Goal: Task Accomplishment & Management: Complete application form

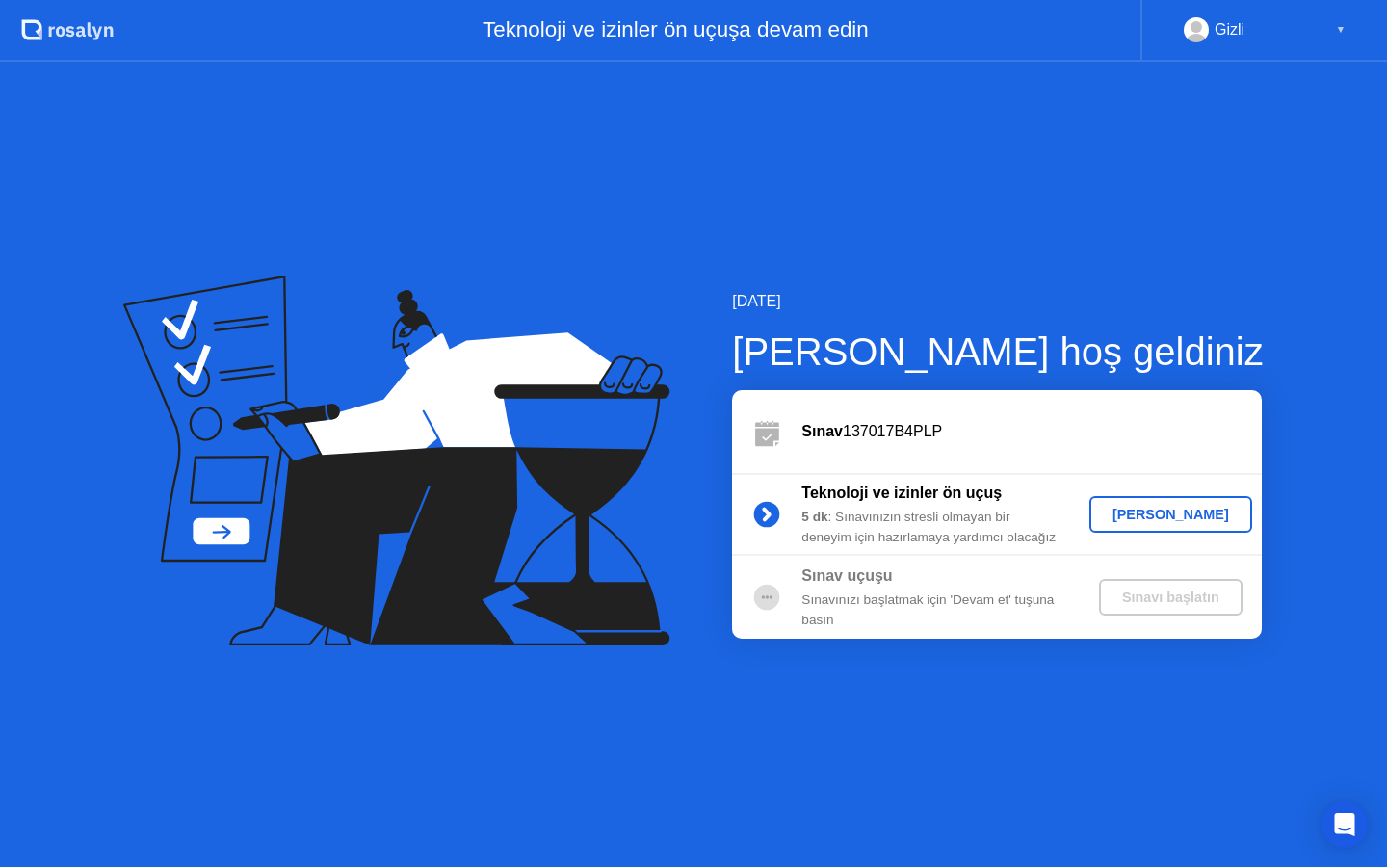
click at [1157, 517] on div "[PERSON_NAME]" at bounding box center [1170, 514] width 147 height 15
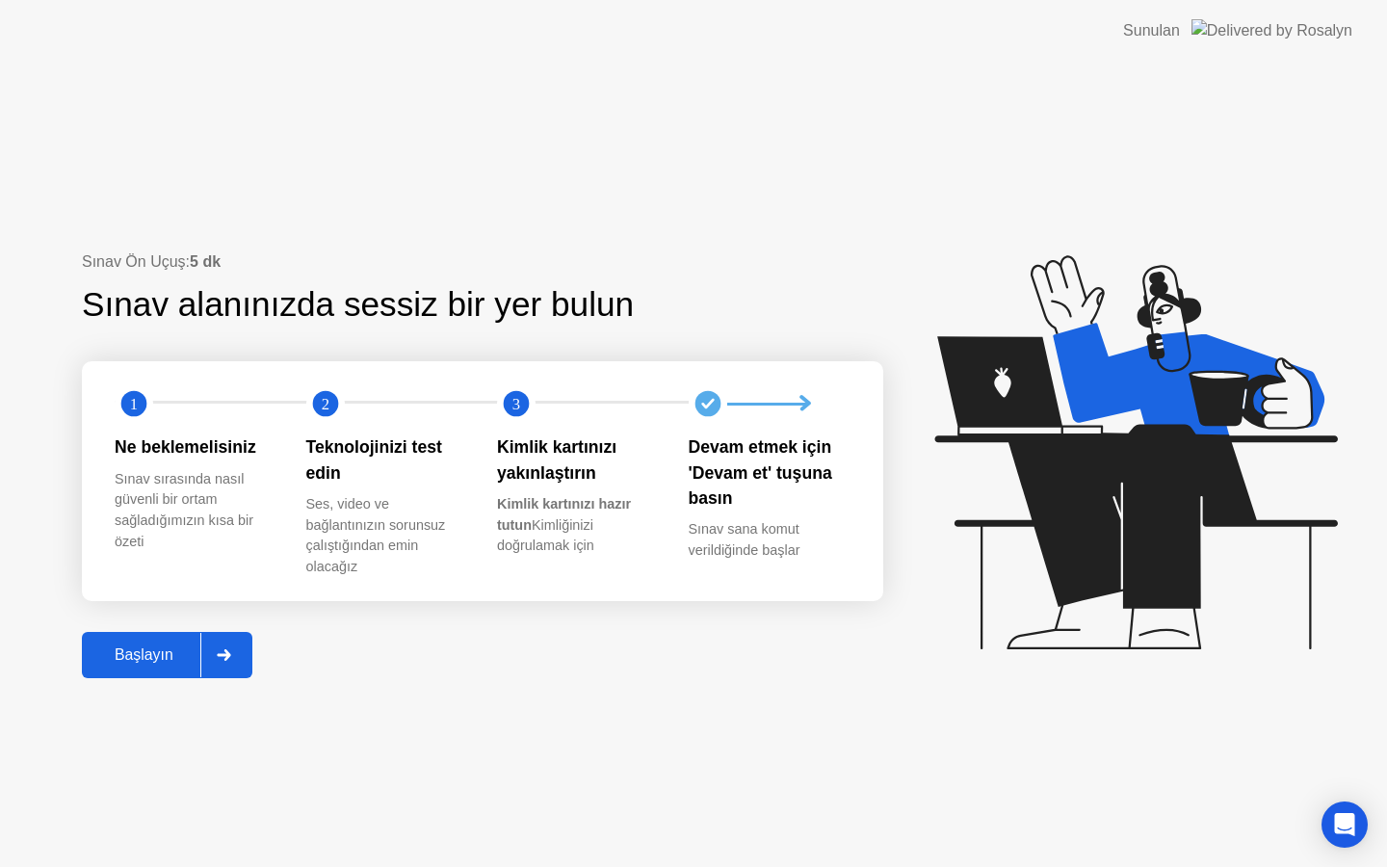
click at [157, 654] on div "Başlayın" at bounding box center [144, 654] width 113 height 17
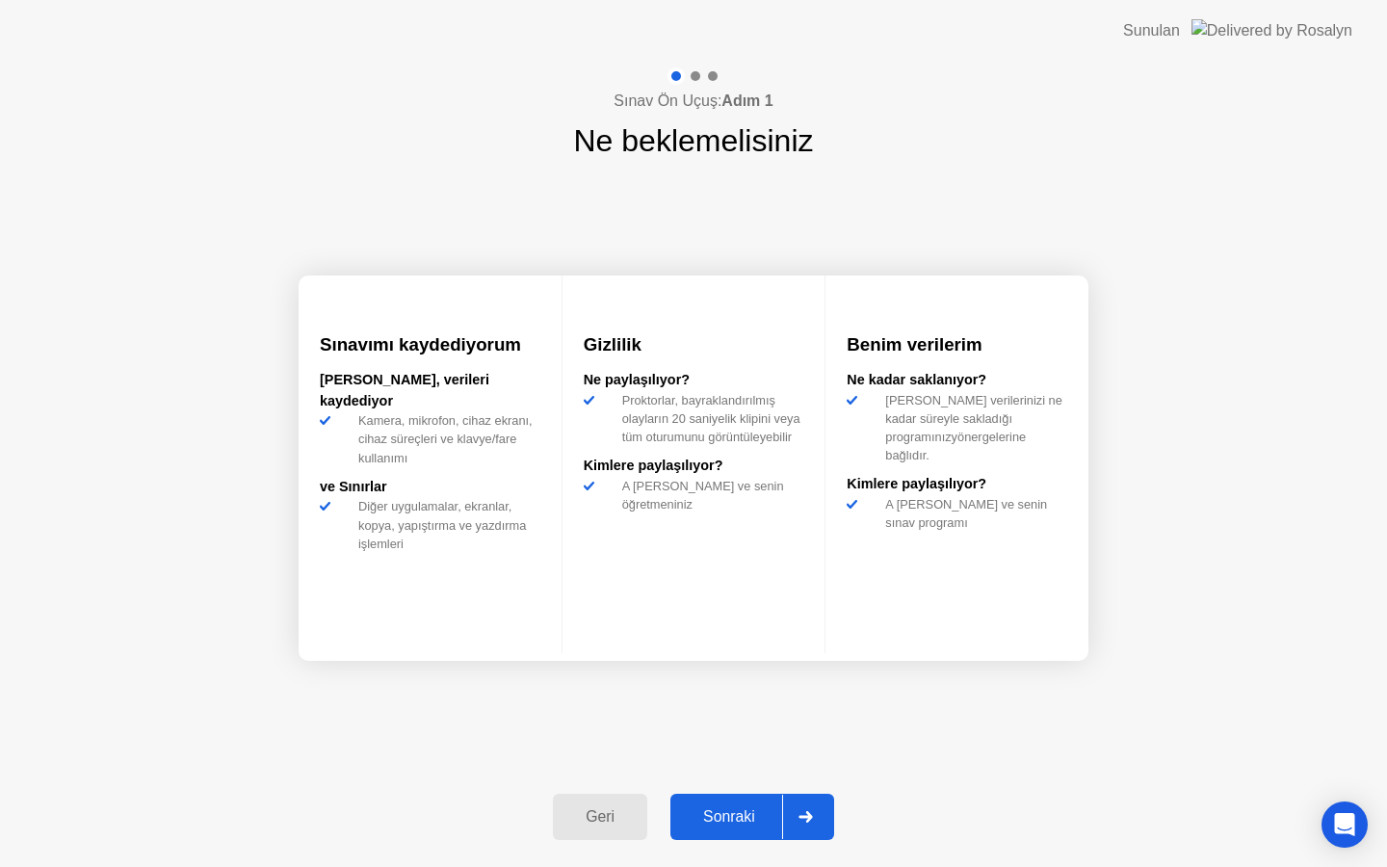
click at [751, 815] on div "Sonraki" at bounding box center [729, 816] width 106 height 17
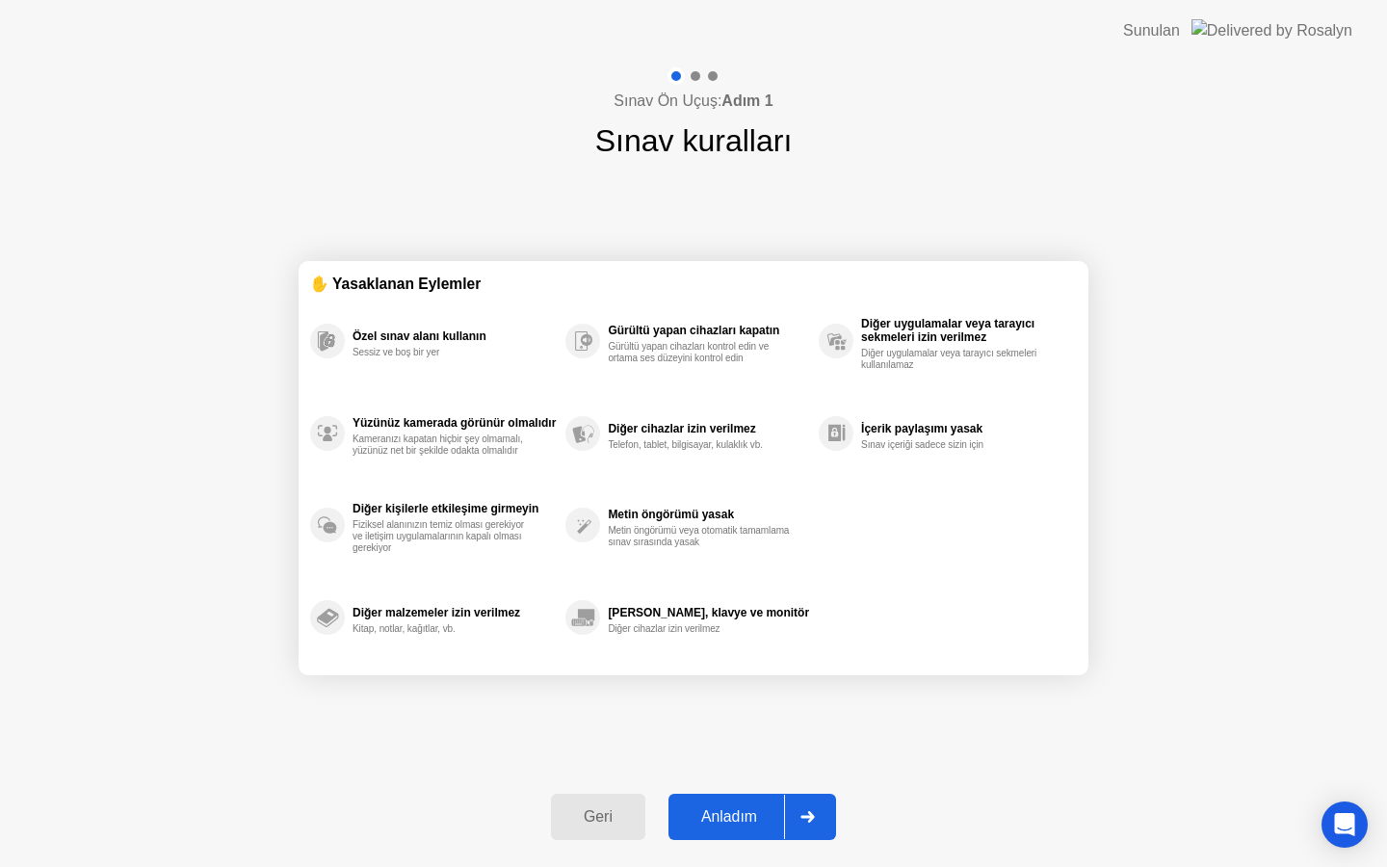
click at [739, 811] on div "Anladım" at bounding box center [729, 816] width 110 height 17
select select "**********"
select select "*******"
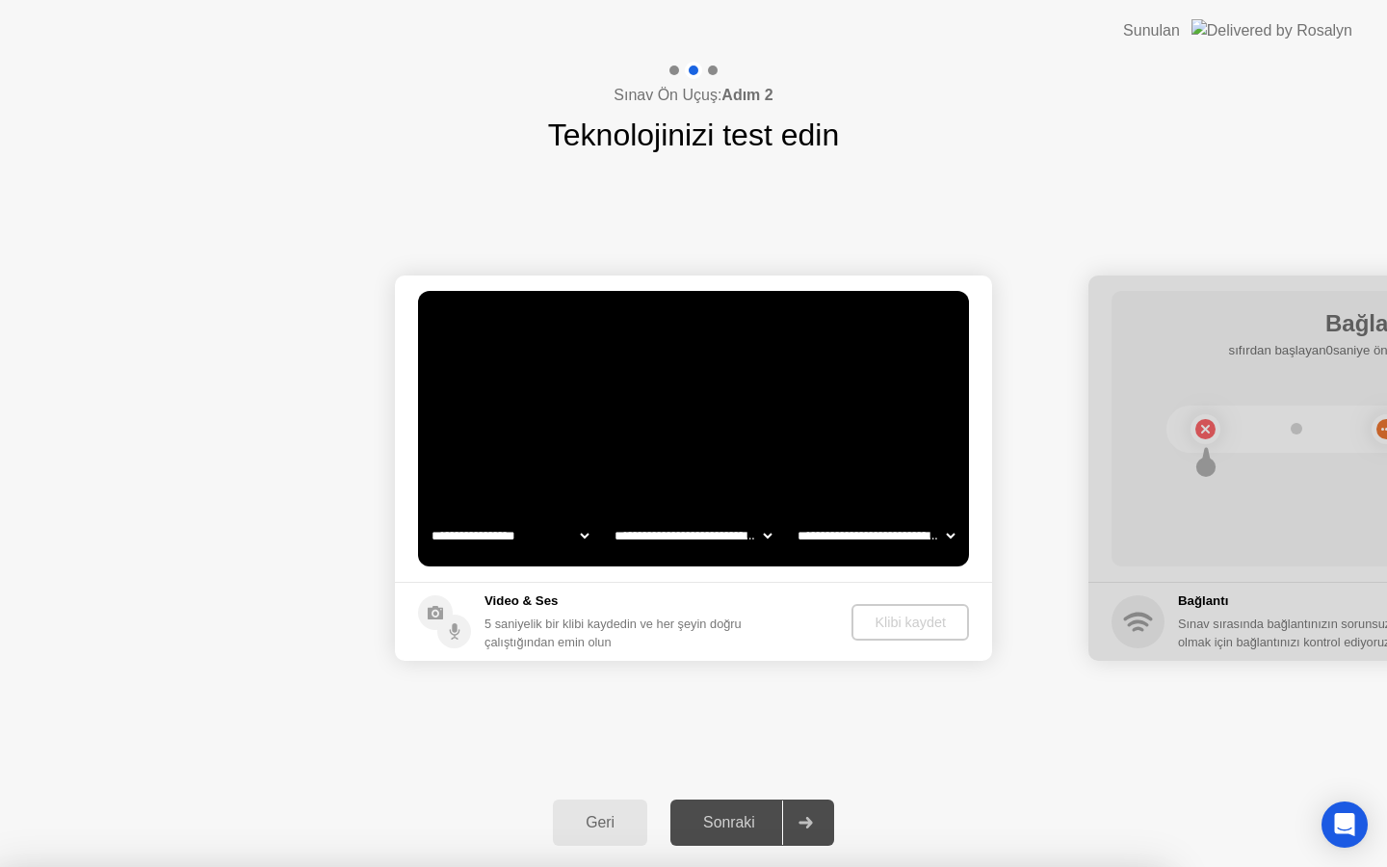
select select "**********"
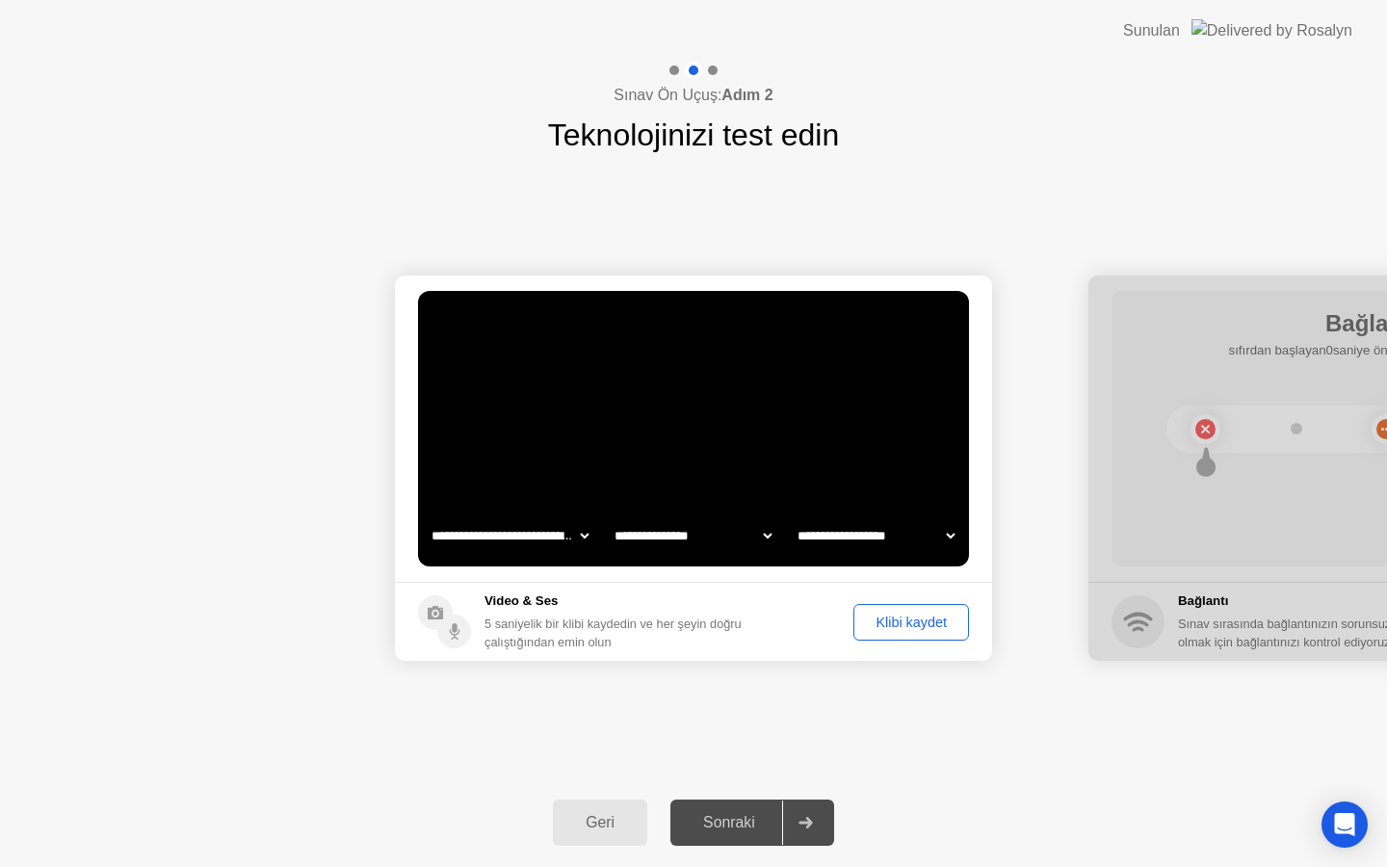
click at [920, 632] on button "Klibi kaydet" at bounding box center [911, 622] width 116 height 37
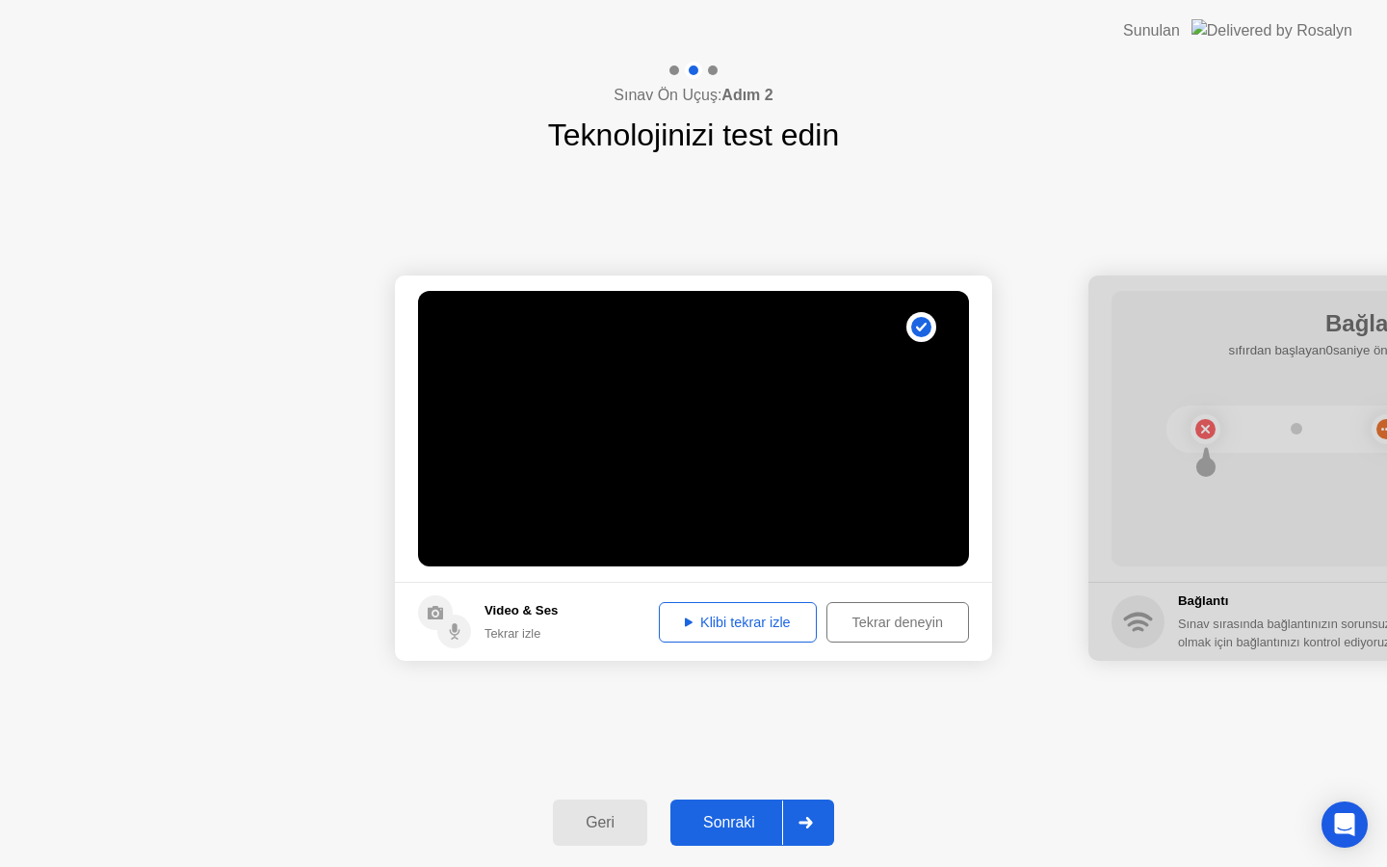
click at [717, 829] on div "Sonraki" at bounding box center [729, 822] width 106 height 17
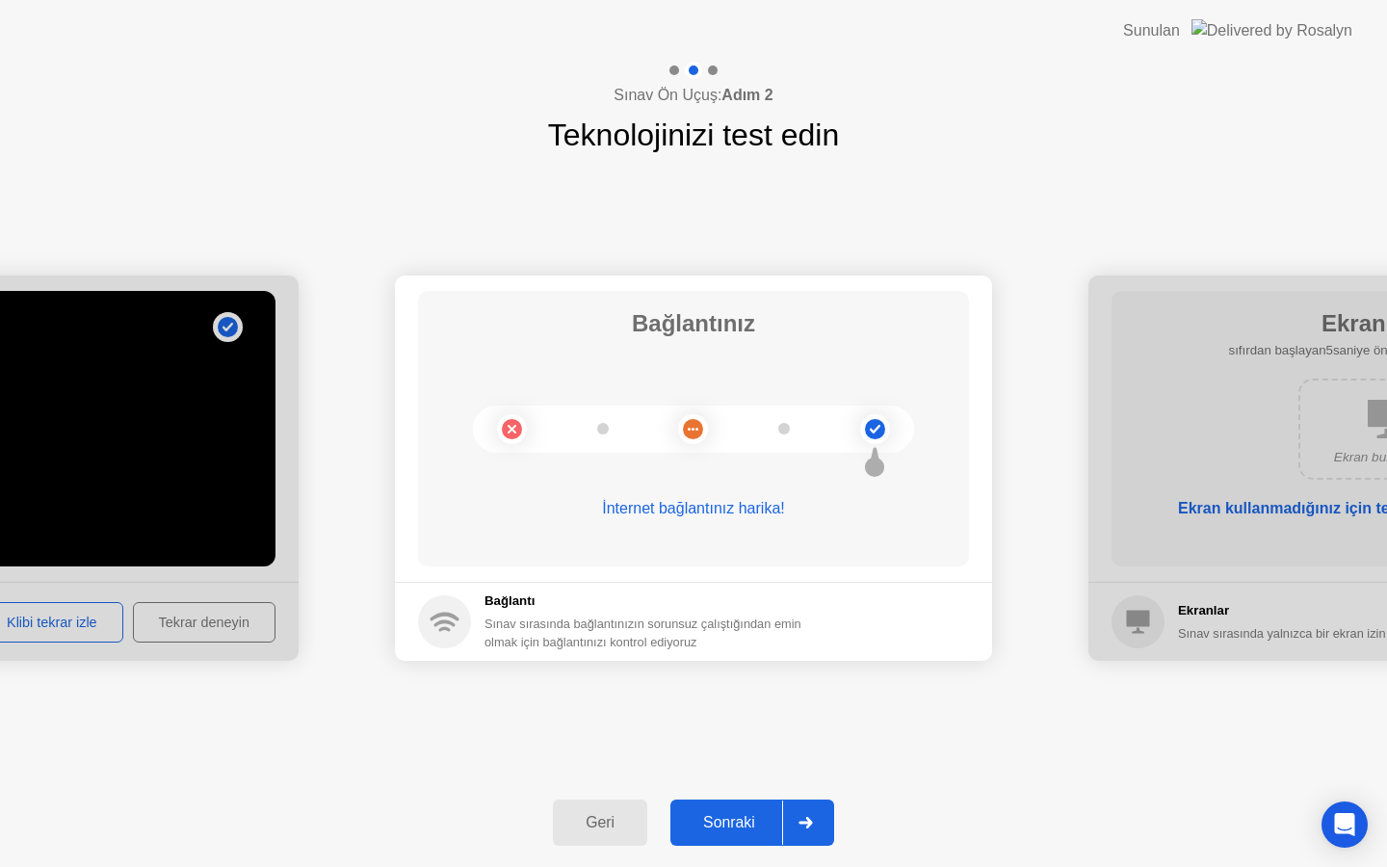
click at [734, 822] on div "Sonraki" at bounding box center [729, 822] width 106 height 17
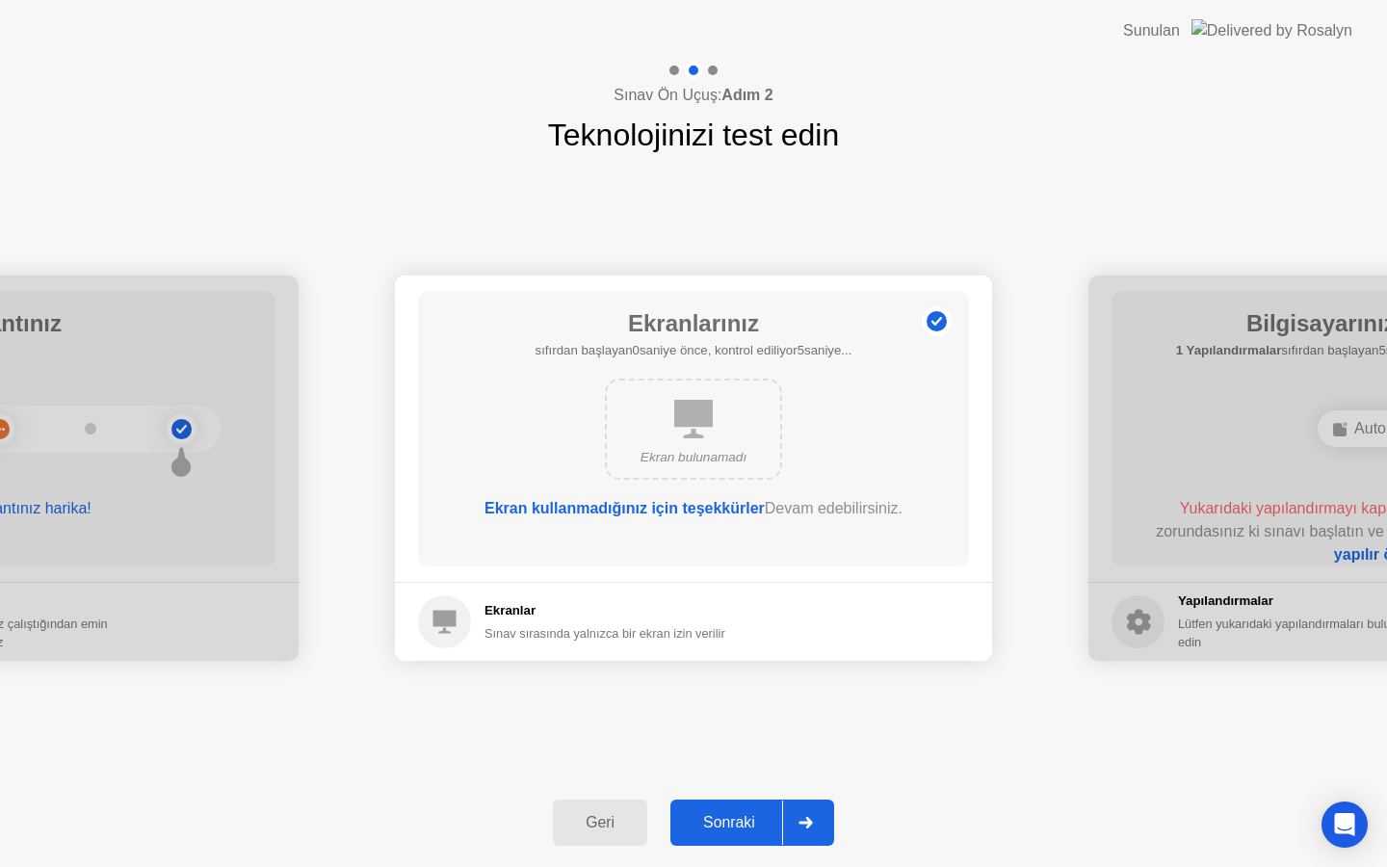
click at [734, 822] on div "Sonraki" at bounding box center [729, 822] width 106 height 17
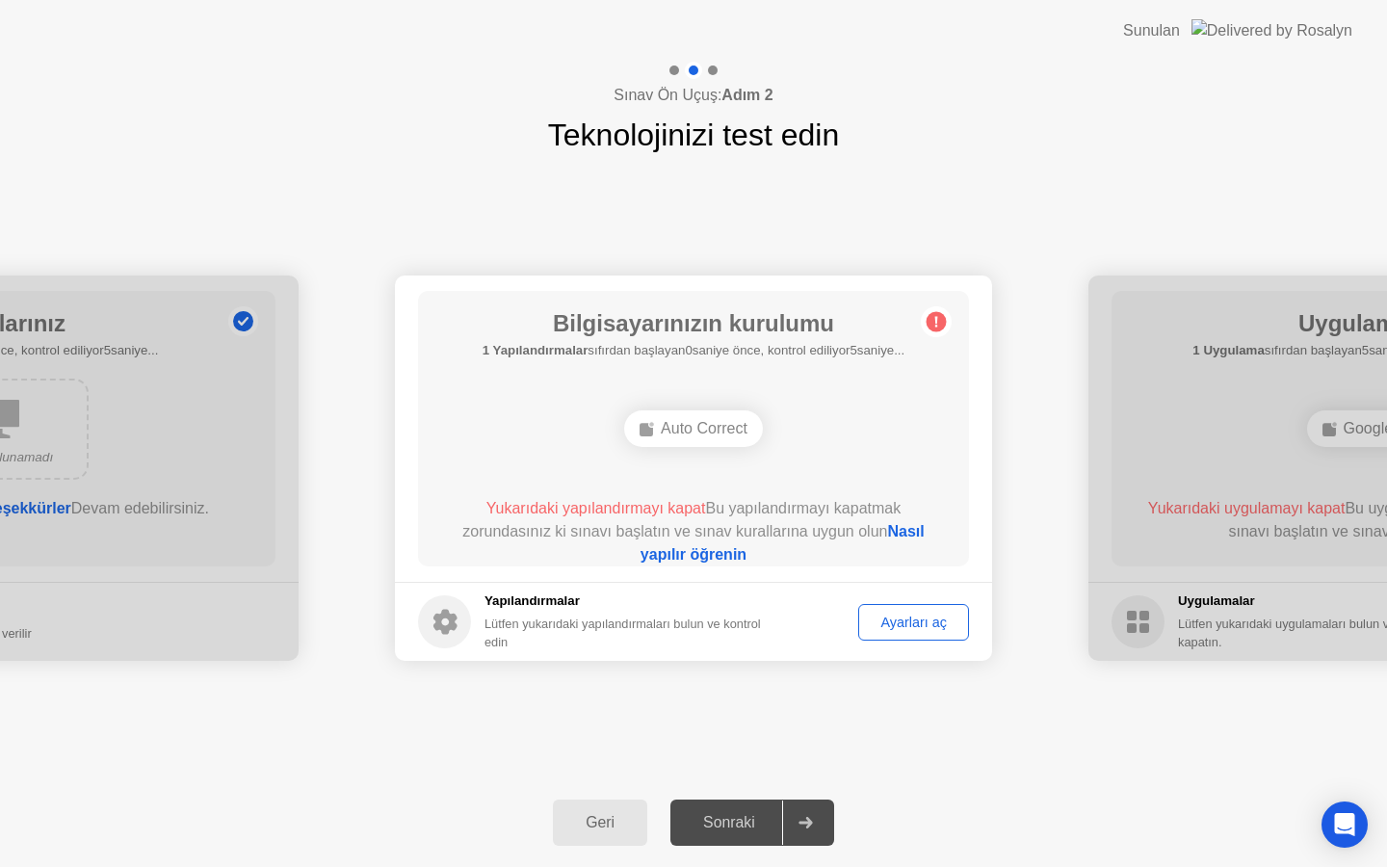
click at [696, 425] on div "Auto Correct" at bounding box center [693, 428] width 139 height 37
click at [931, 624] on div "Ayarları aç" at bounding box center [913, 621] width 97 height 15
click at [923, 528] on link "Nasıl yapılır öğrenin" at bounding box center [782, 542] width 284 height 39
click at [889, 625] on div "Ayarları aç" at bounding box center [913, 621] width 97 height 15
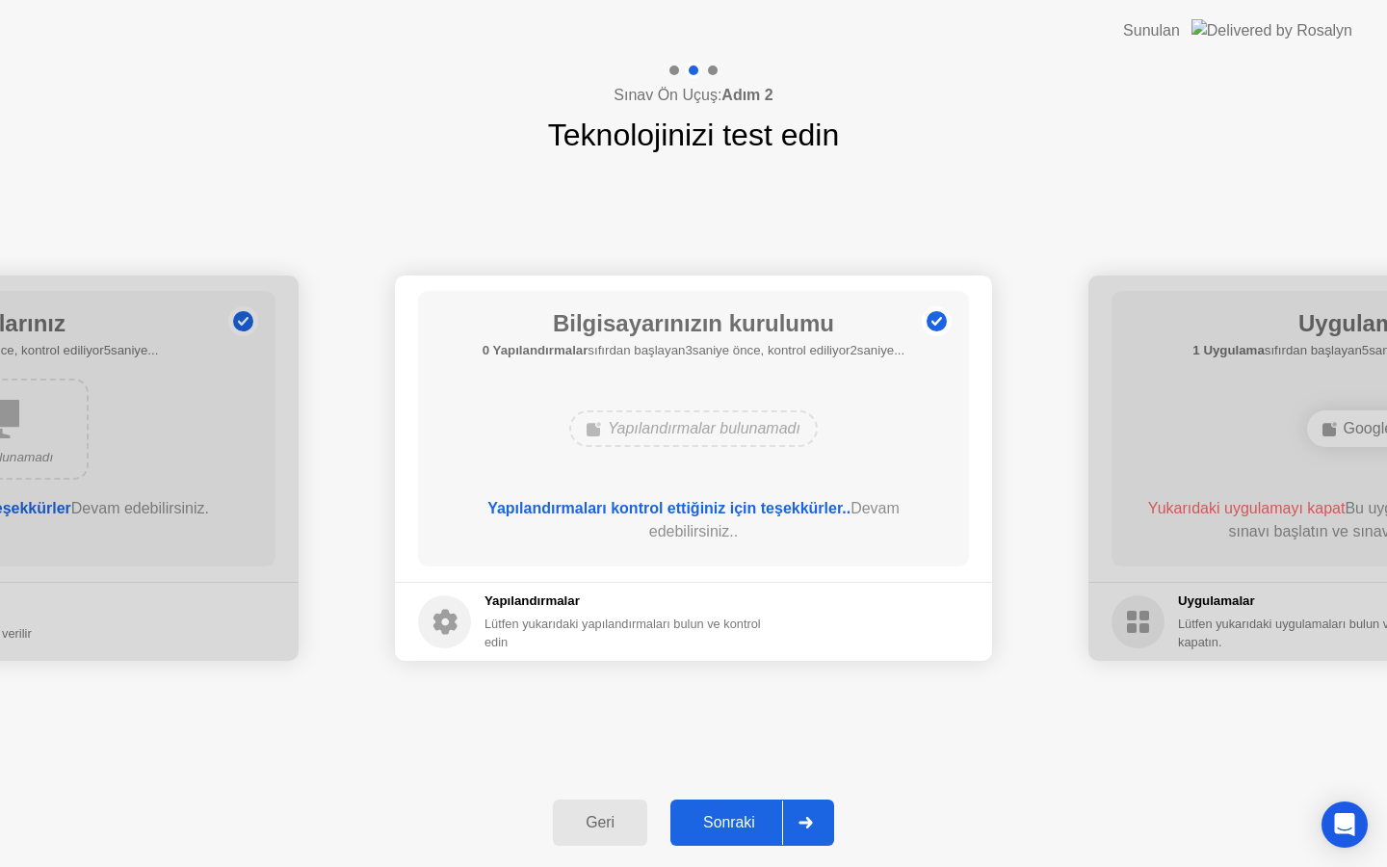
click at [733, 820] on div "Sonraki" at bounding box center [729, 822] width 106 height 17
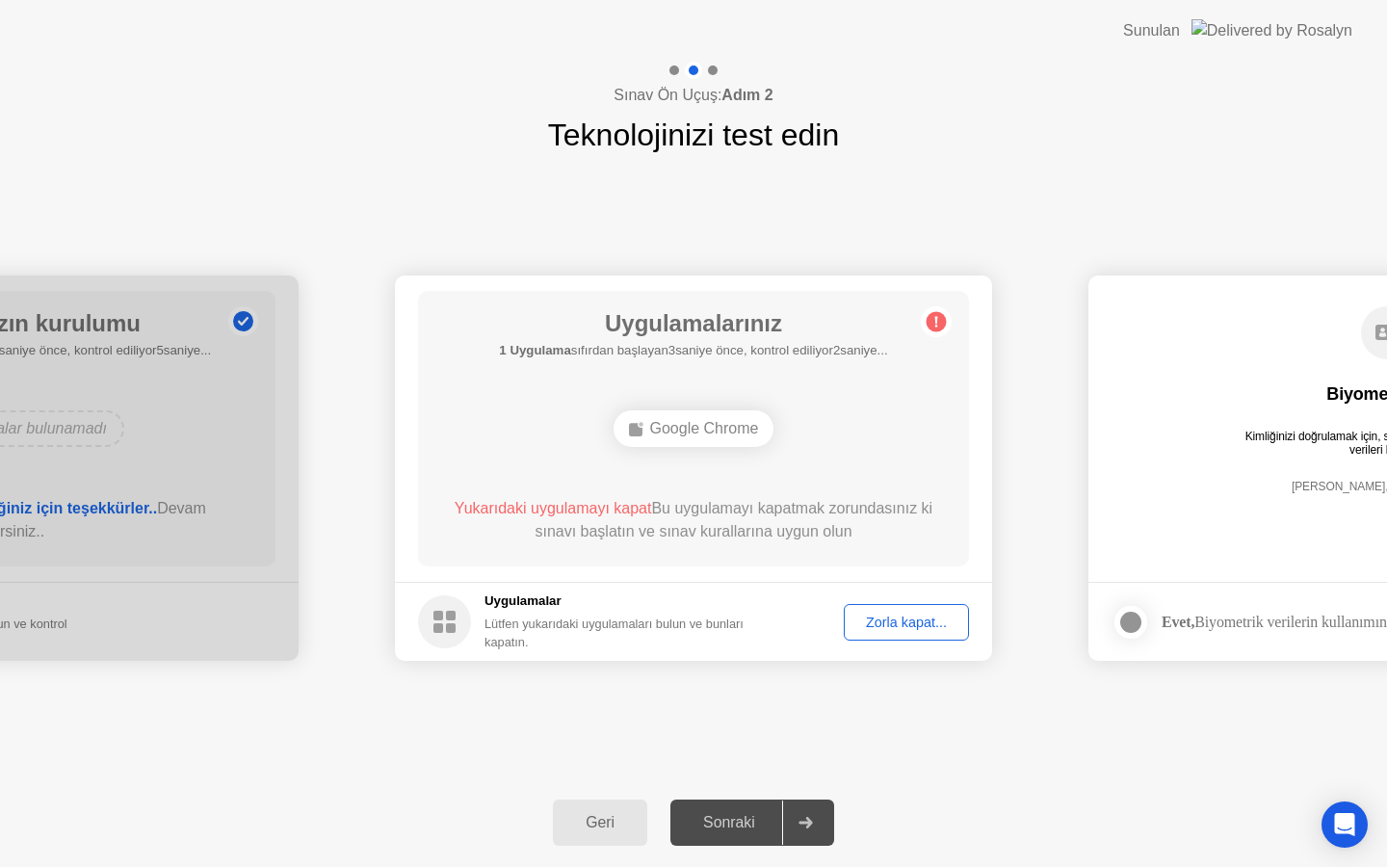
click at [887, 622] on div "Zorla kapat..." at bounding box center [906, 621] width 112 height 15
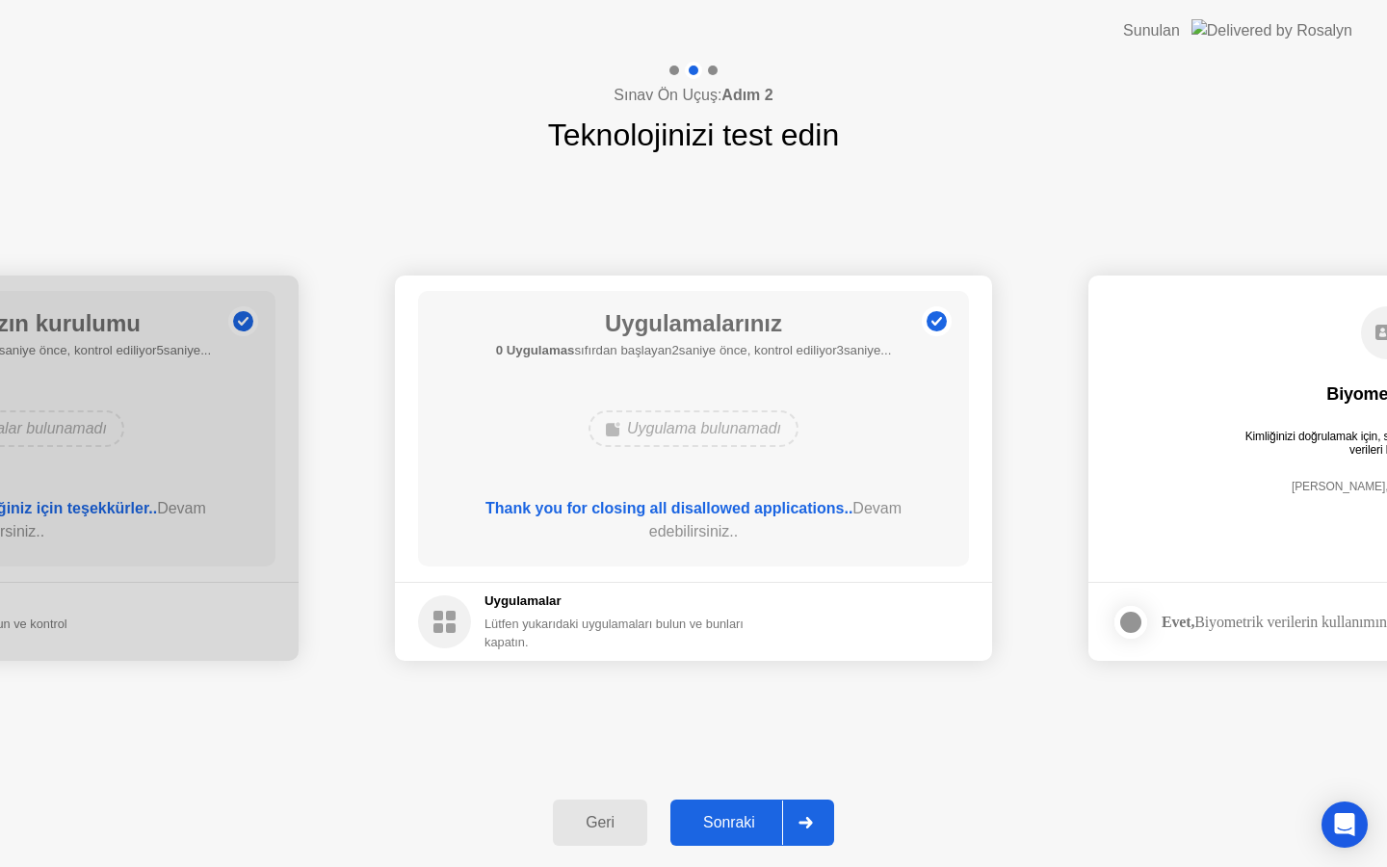
click at [740, 816] on div "Sonraki" at bounding box center [729, 822] width 106 height 17
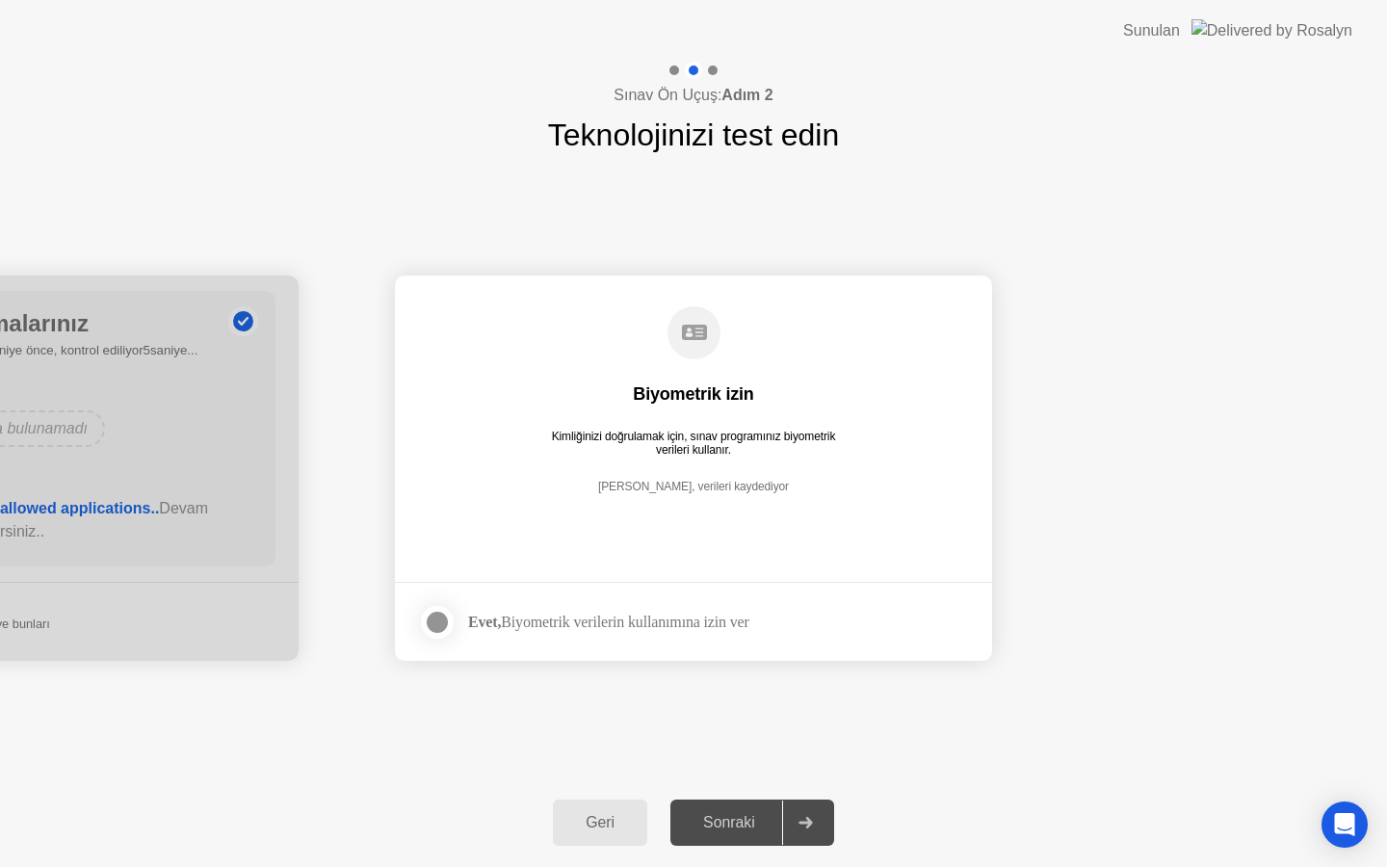
click at [436, 624] on div at bounding box center [437, 622] width 23 height 23
click at [728, 816] on div "Sonraki" at bounding box center [729, 822] width 106 height 17
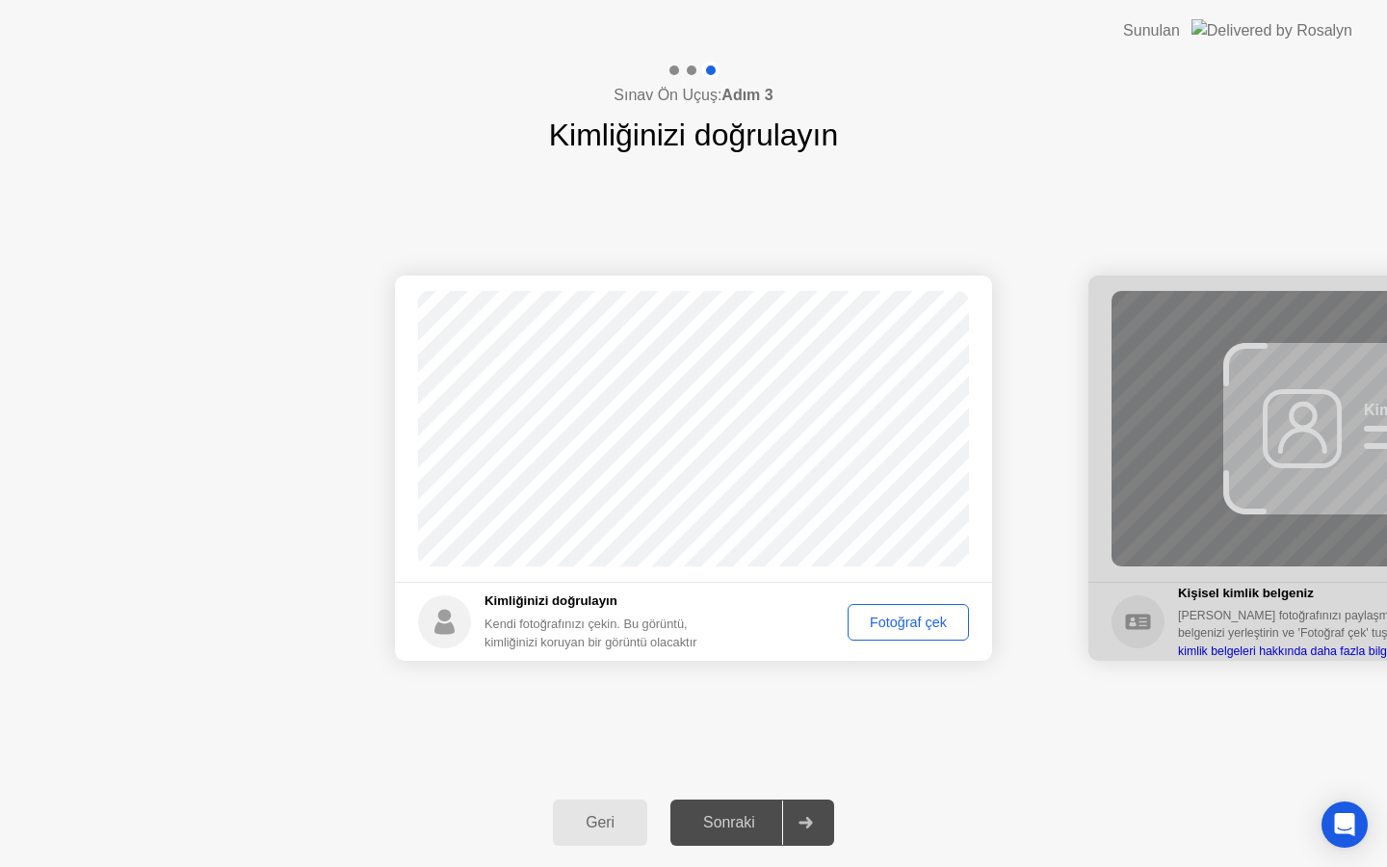
click at [893, 628] on div "Fotoğraf çek" at bounding box center [908, 621] width 108 height 15
click at [720, 829] on div "Sonraki" at bounding box center [729, 822] width 106 height 17
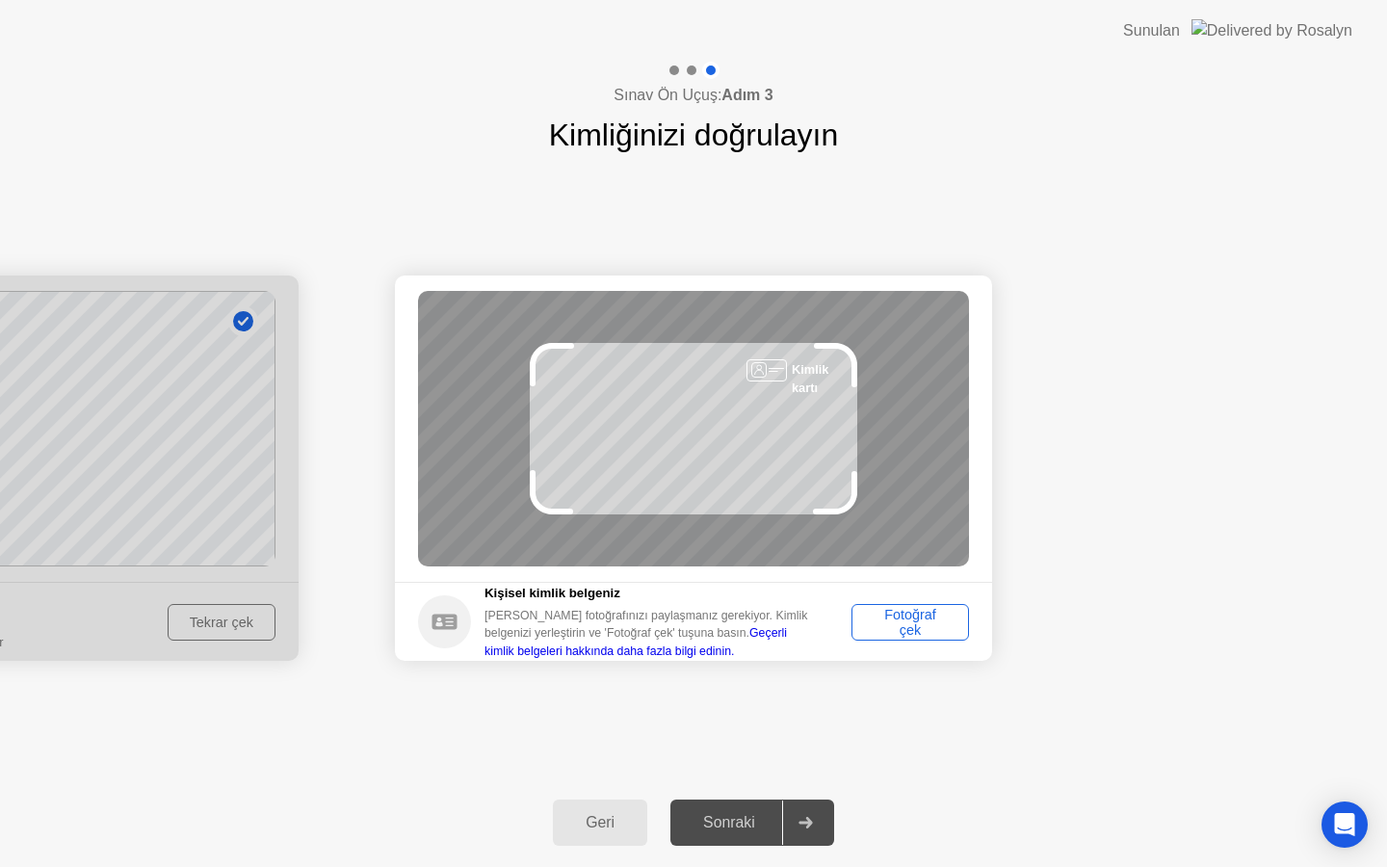
click at [908, 618] on div "Fotoğraf çek" at bounding box center [910, 622] width 104 height 31
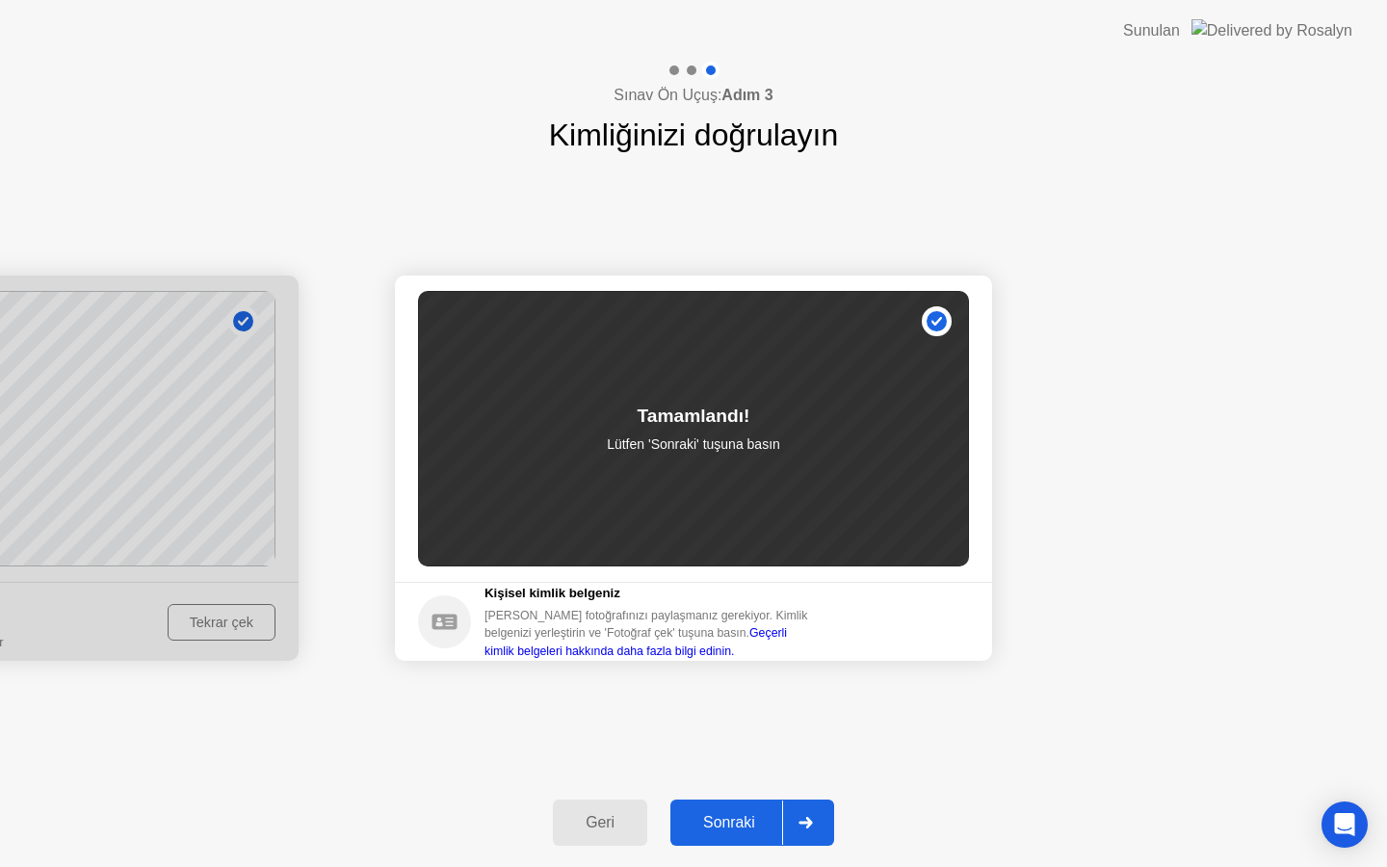
click at [742, 819] on div "Sonraki" at bounding box center [729, 822] width 106 height 17
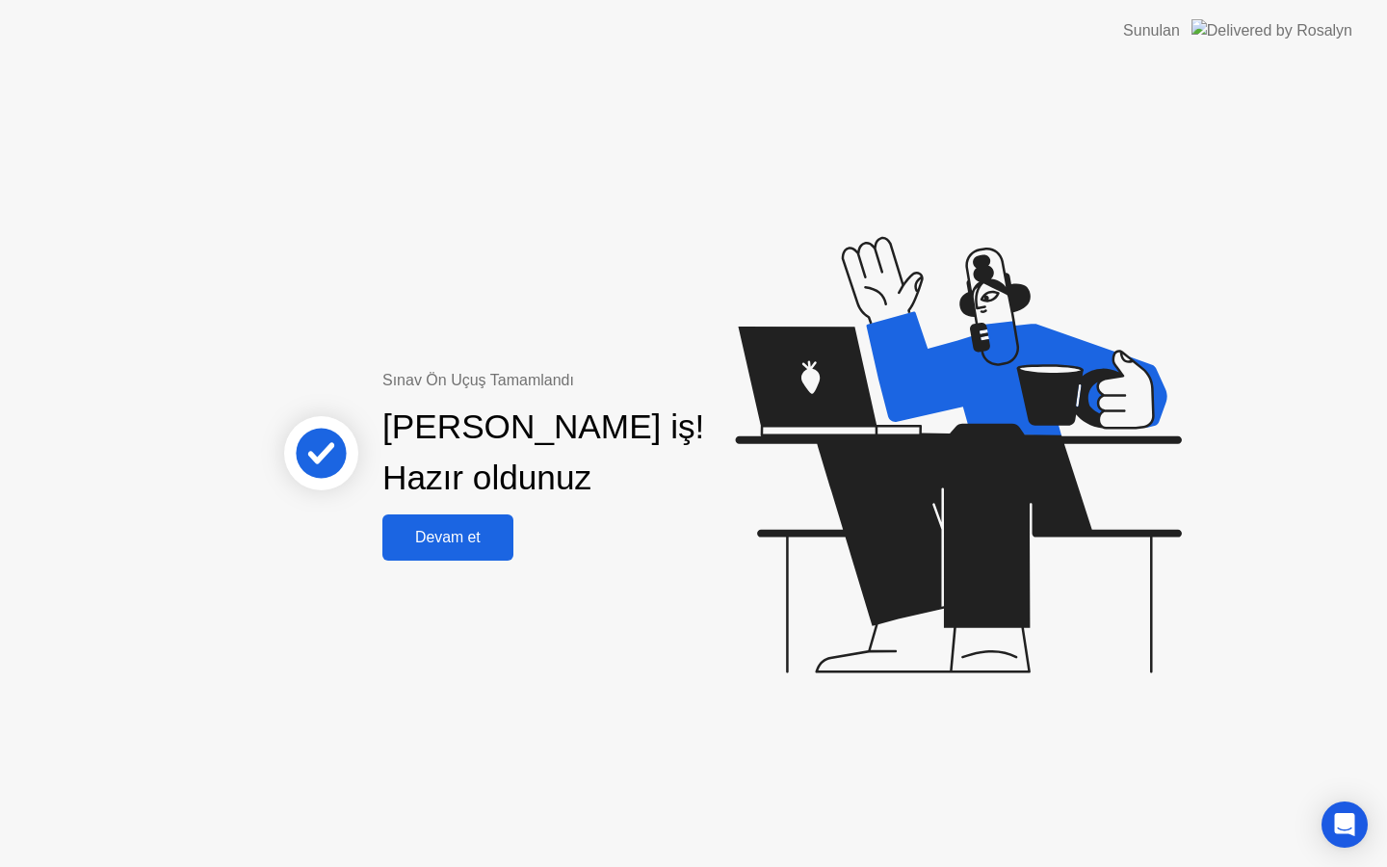
click at [460, 539] on div "Devam et" at bounding box center [447, 537] width 119 height 17
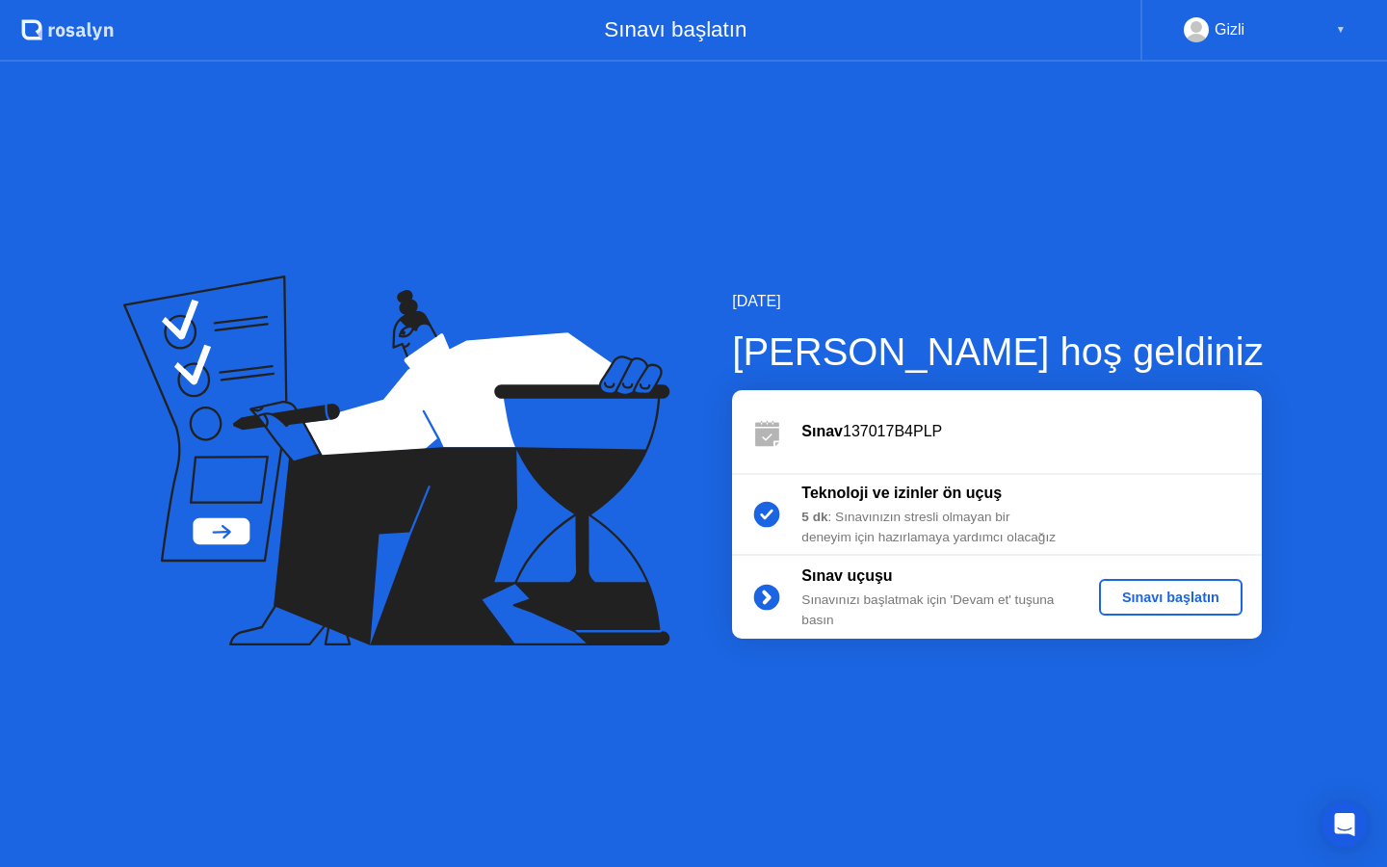
click at [1163, 596] on div "Sınavı başlatın" at bounding box center [1170, 596] width 128 height 15
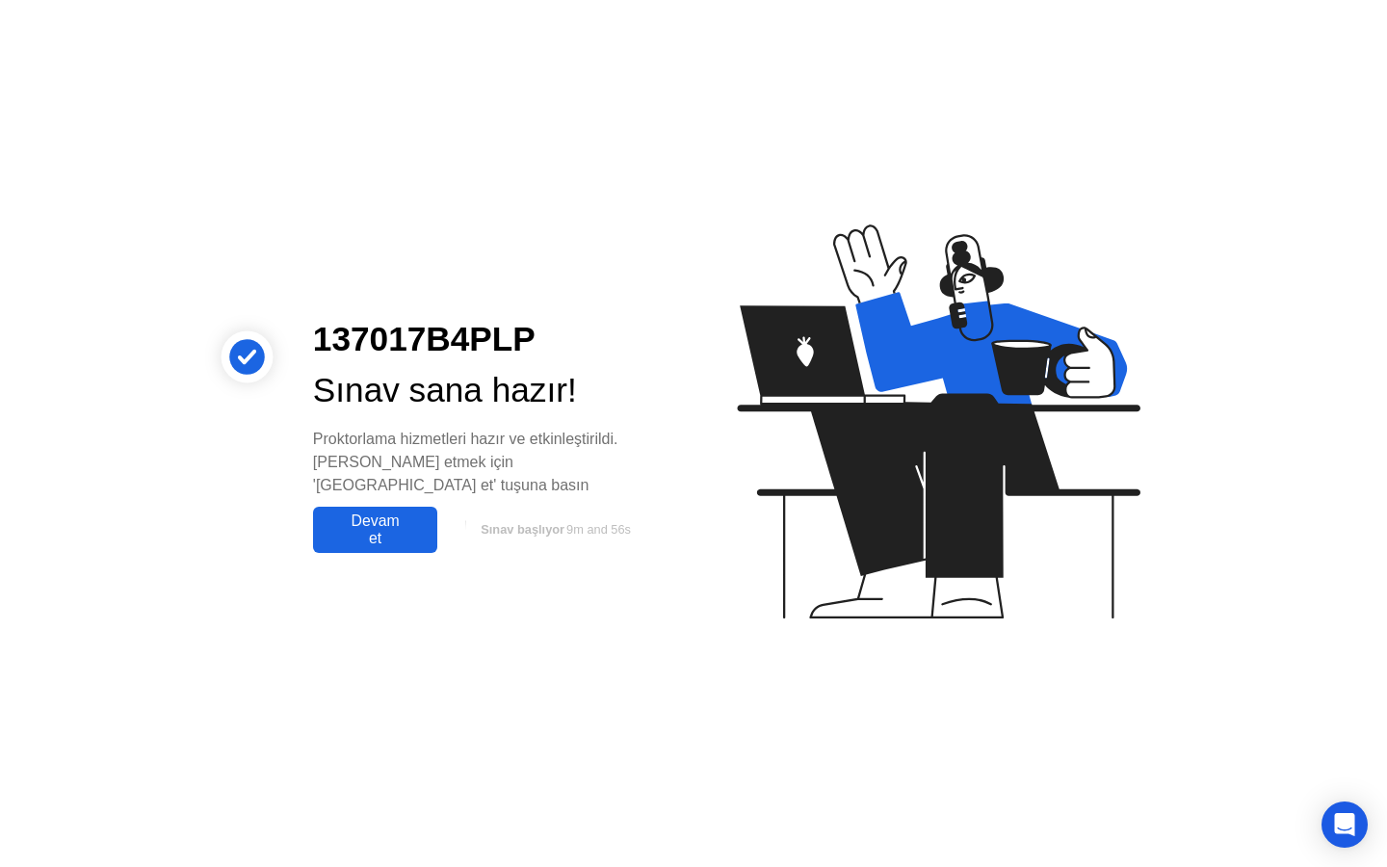
click at [359, 520] on div "Devam et" at bounding box center [375, 529] width 113 height 35
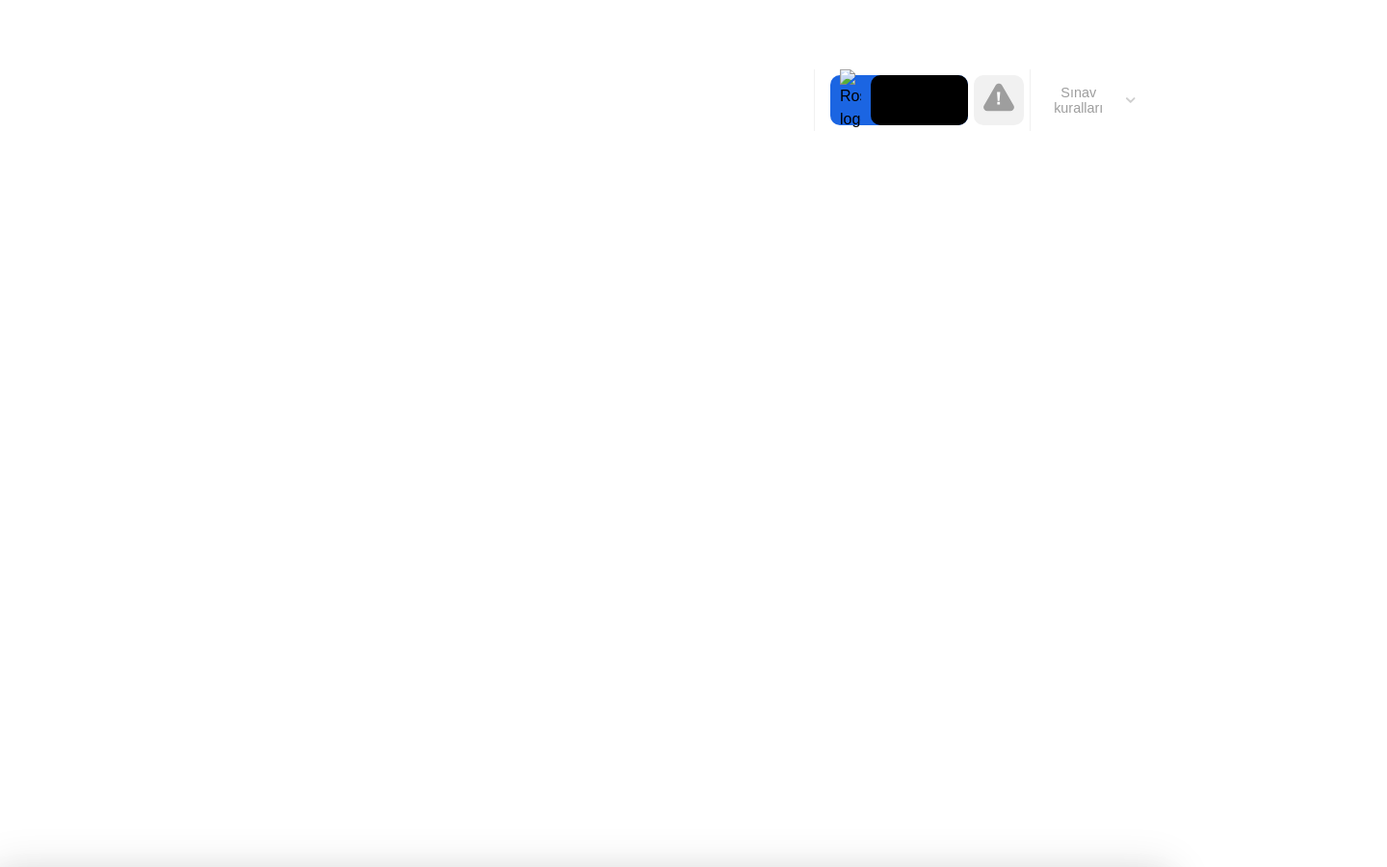
click at [1130, 103] on button "Sınav kuralları" at bounding box center [1085, 100] width 111 height 33
